Goal: Transaction & Acquisition: Purchase product/service

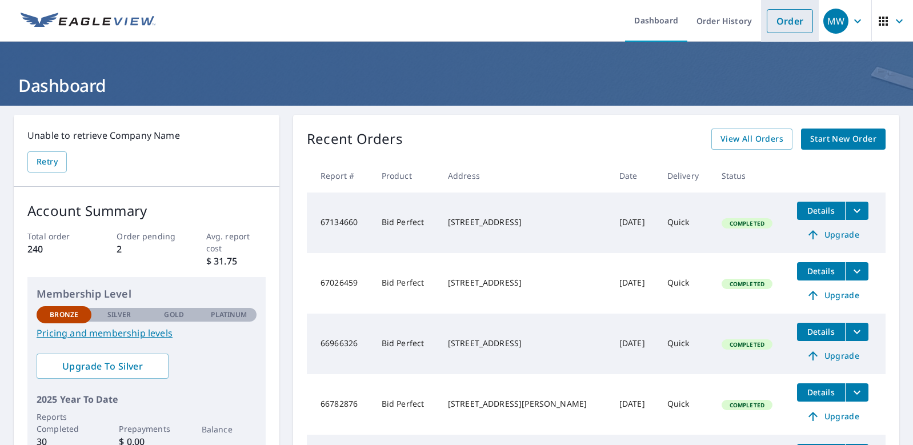
click at [771, 21] on link "Order" at bounding box center [790, 21] width 46 height 24
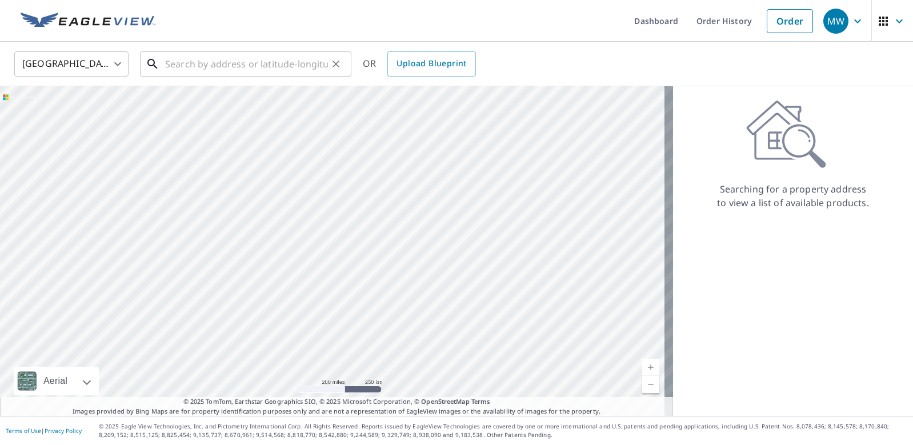
click at [198, 69] on input "text" at bounding box center [246, 64] width 163 height 32
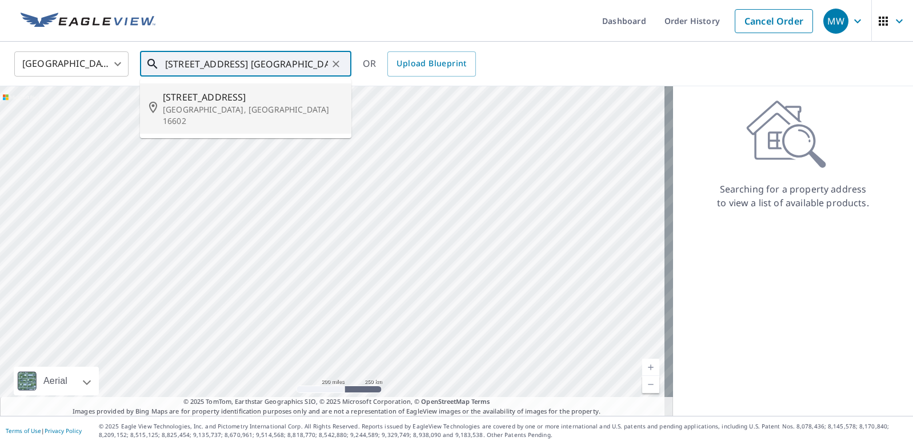
click at [261, 110] on p "[GEOGRAPHIC_DATA], [GEOGRAPHIC_DATA] 16602" at bounding box center [252, 115] width 179 height 23
type input "[STREET_ADDRESS]"
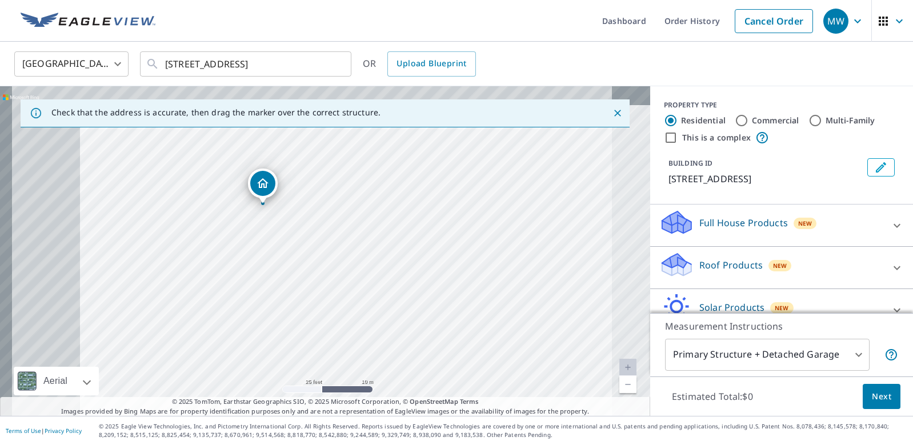
drag, startPoint x: 262, startPoint y: 235, endPoint x: 450, endPoint y: 280, distance: 193.4
click at [450, 280] on div "[STREET_ADDRESS]" at bounding box center [325, 251] width 650 height 330
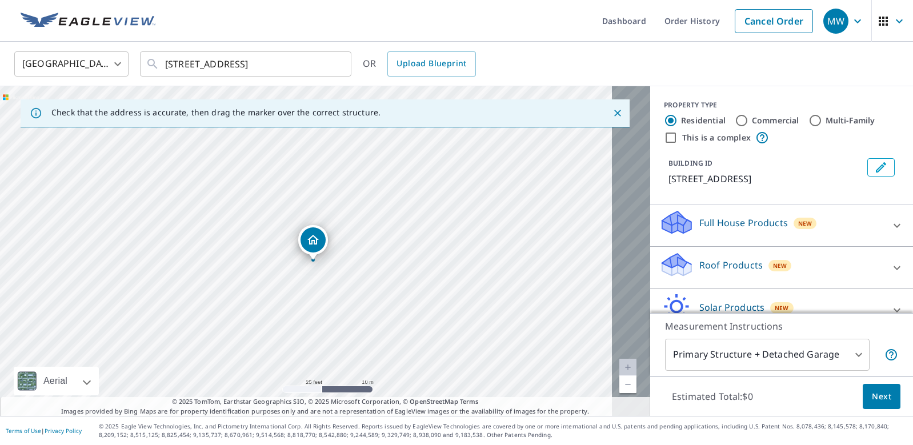
drag, startPoint x: 412, startPoint y: 274, endPoint x: 457, endPoint y: 330, distance: 72.3
click at [457, 330] on div "[STREET_ADDRESS]" at bounding box center [325, 251] width 650 height 330
click at [891, 232] on icon at bounding box center [898, 226] width 14 height 14
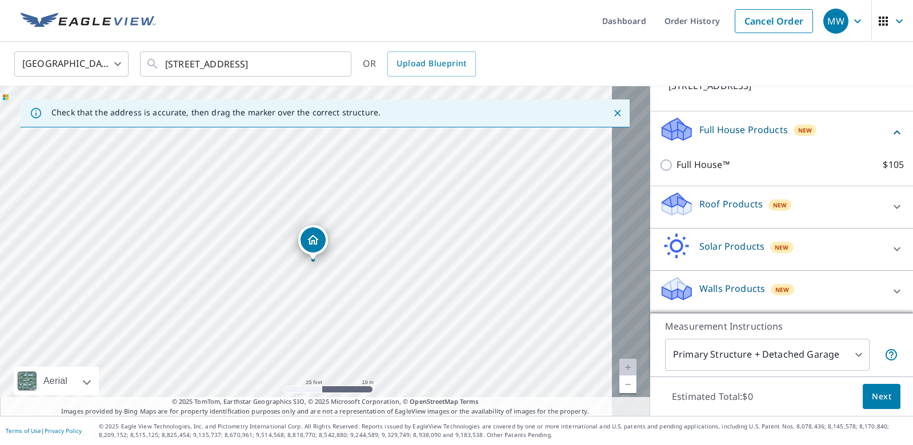
scroll to position [113, 0]
click at [714, 197] on p "Roof Products" at bounding box center [731, 204] width 63 height 14
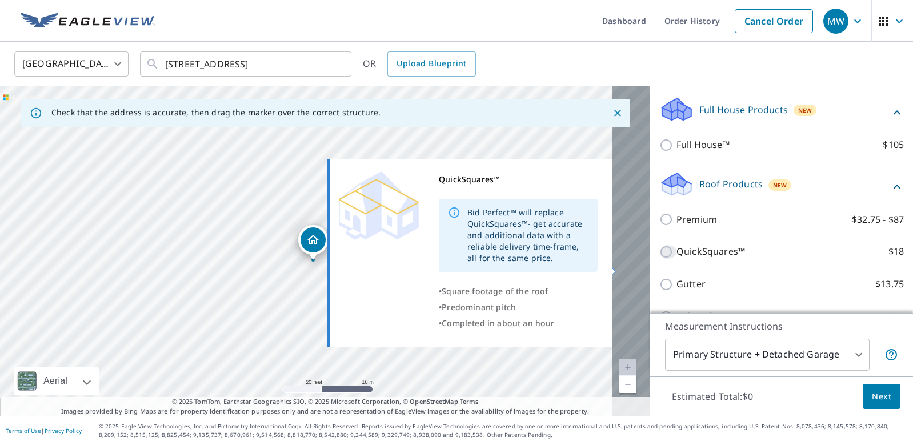
click at [660, 259] on input "QuickSquares™ $18" at bounding box center [668, 252] width 17 height 14
checkbox input "true"
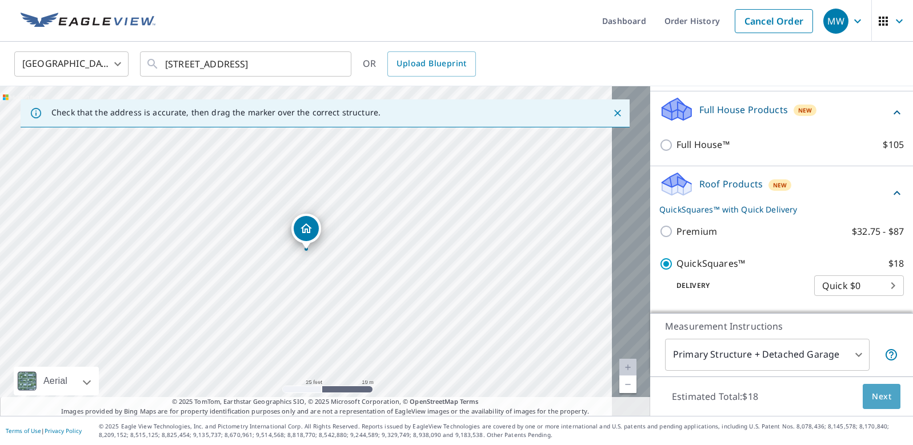
click at [877, 390] on span "Next" at bounding box center [881, 397] width 19 height 14
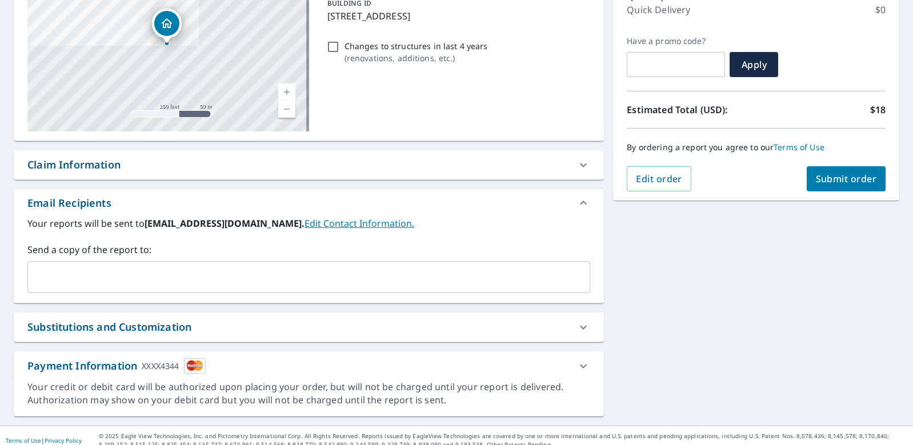
scroll to position [171, 0]
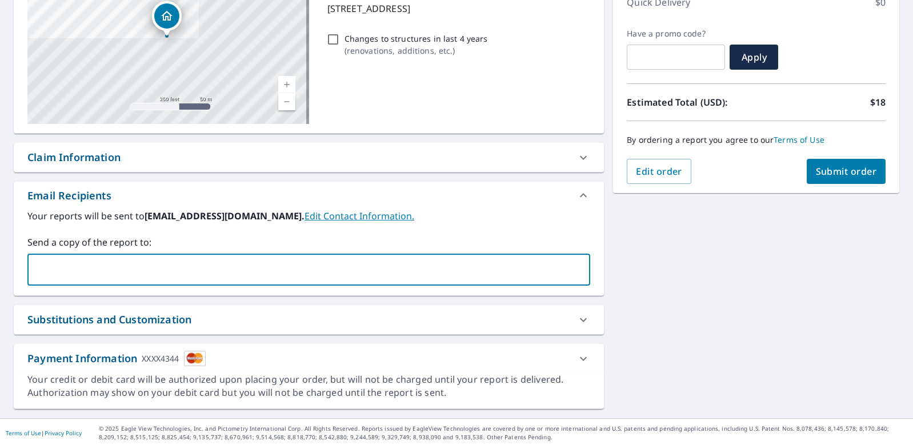
click at [151, 274] on input "text" at bounding box center [301, 270] width 536 height 22
type input "[EMAIL_ADDRESS][DOMAIN_NAME]"
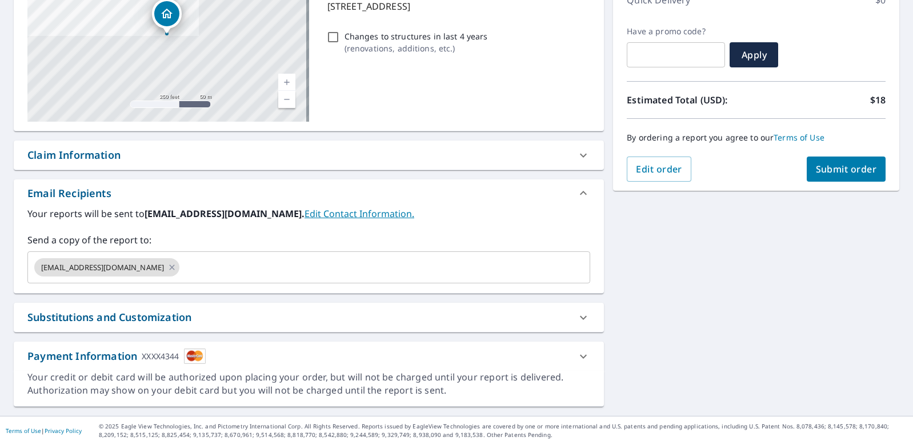
click at [153, 310] on div "Substitutions and Customization" at bounding box center [109, 317] width 164 height 15
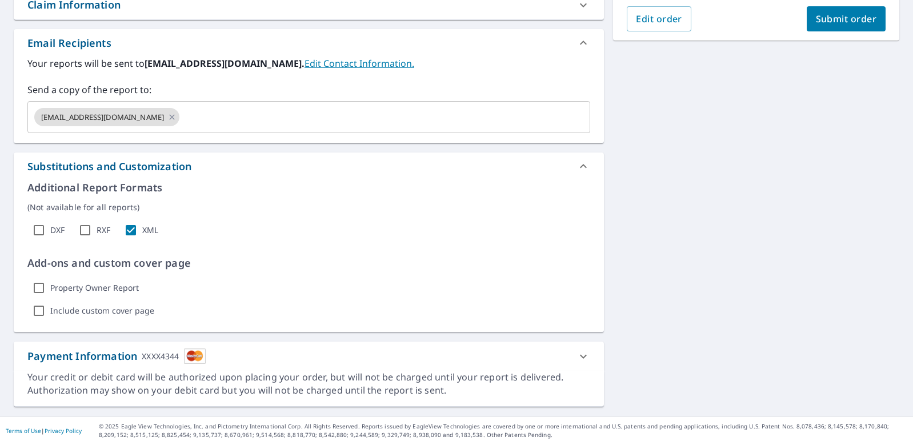
scroll to position [360, 0]
click at [128, 349] on div "Payment Information XXXX4344" at bounding box center [116, 356] width 178 height 15
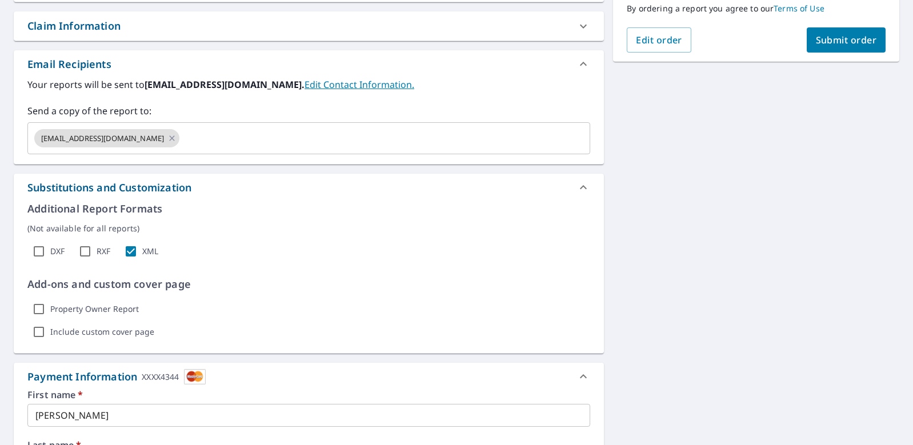
scroll to position [189, 0]
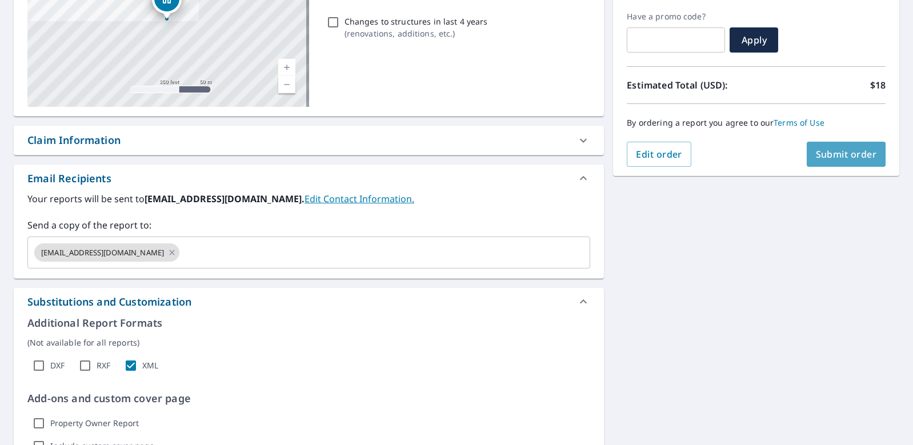
click at [821, 153] on span "Submit order" at bounding box center [846, 154] width 61 height 13
